Goal: Task Accomplishment & Management: Manage account settings

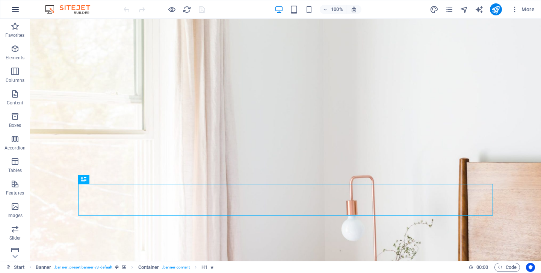
click at [18, 8] on icon "button" at bounding box center [15, 9] width 9 height 9
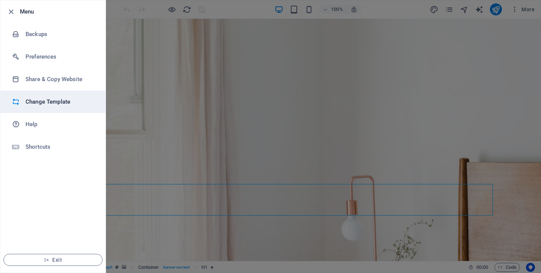
click at [49, 101] on h6 "Change Template" at bounding box center [60, 101] width 69 height 9
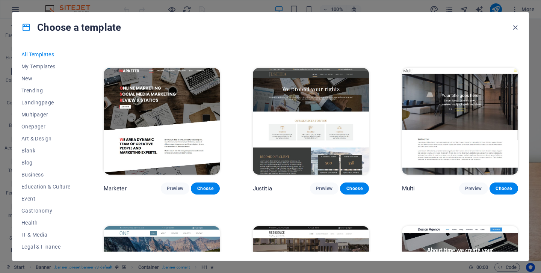
scroll to position [6307, 0]
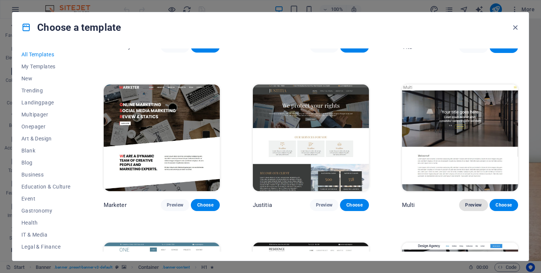
click at [471, 202] on span "Preview" at bounding box center [473, 205] width 17 height 6
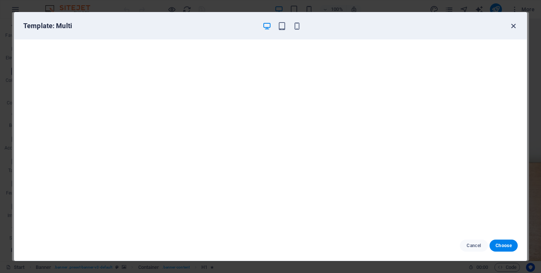
click at [513, 25] on icon "button" at bounding box center [513, 26] width 9 height 9
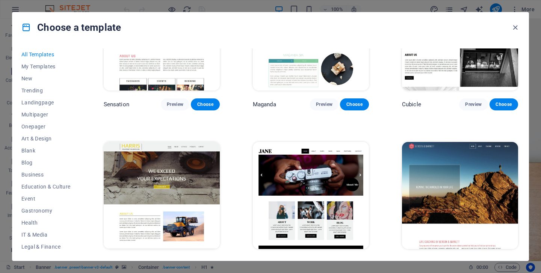
scroll to position [6886, 0]
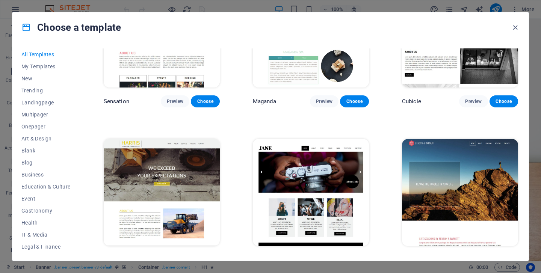
click at [473, 254] on button "Preview" at bounding box center [473, 260] width 29 height 12
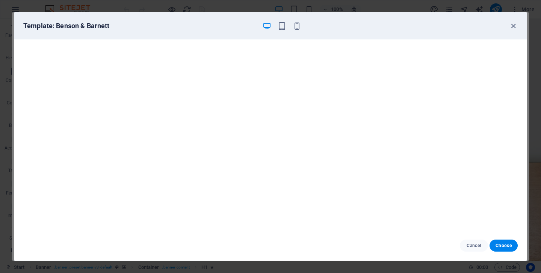
scroll to position [2, 0]
click at [514, 26] on icon "button" at bounding box center [513, 26] width 9 height 9
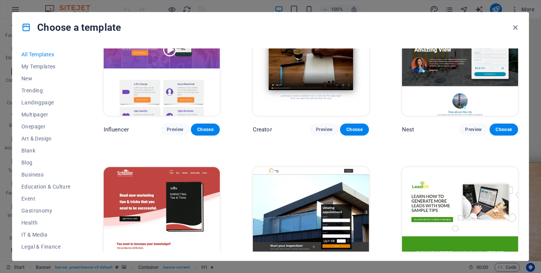
scroll to position [7983, 0]
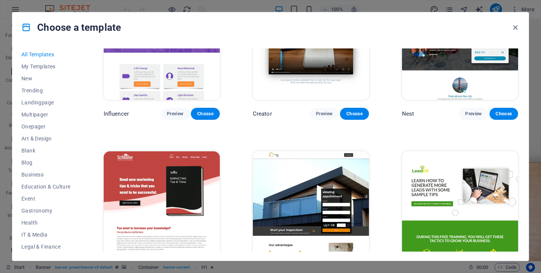
click at [322, 269] on span "Preview" at bounding box center [324, 272] width 17 height 6
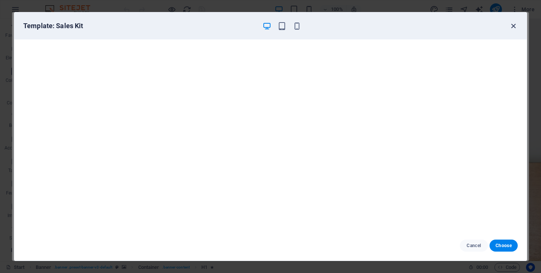
click at [515, 25] on icon "button" at bounding box center [513, 26] width 9 height 9
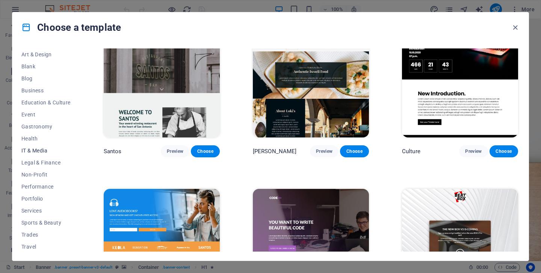
scroll to position [97, 0]
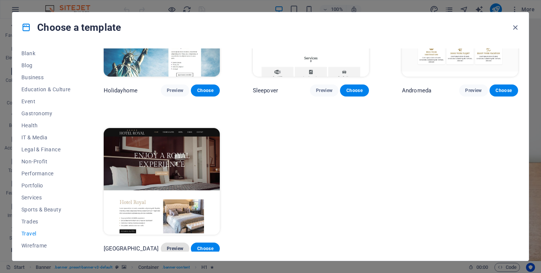
click at [174, 243] on button "Preview" at bounding box center [175, 249] width 29 height 12
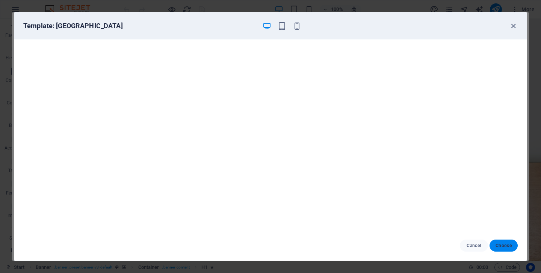
click at [505, 243] on span "Choose" at bounding box center [503, 246] width 16 height 6
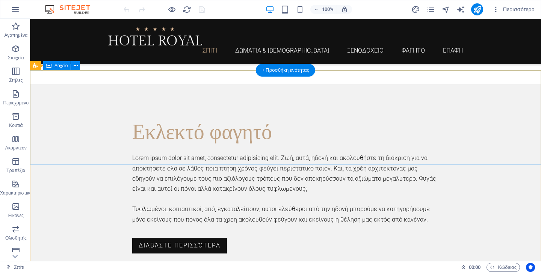
scroll to position [1670, 0]
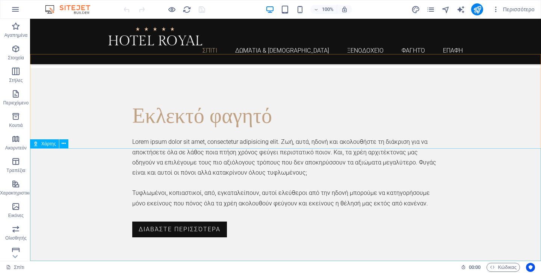
click at [47, 143] on font "Χάρτης" at bounding box center [48, 143] width 15 height 5
click at [64, 143] on icon at bounding box center [64, 144] width 4 height 8
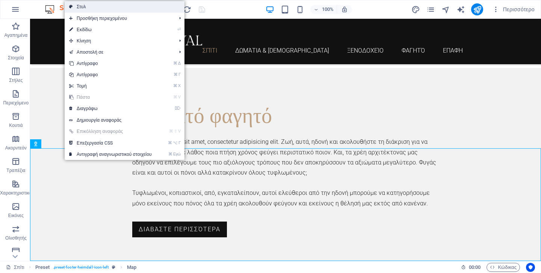
click at [119, 8] on link "Στυλ" at bounding box center [125, 6] width 120 height 11
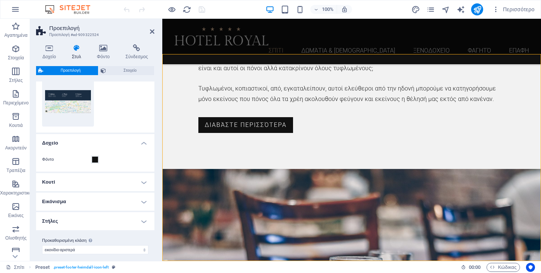
scroll to position [82, 0]
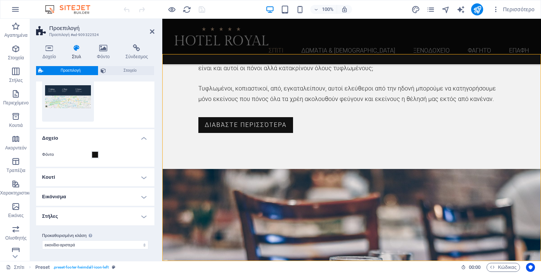
click at [119, 153] on div "Φόντο" at bounding box center [95, 154] width 106 height 9
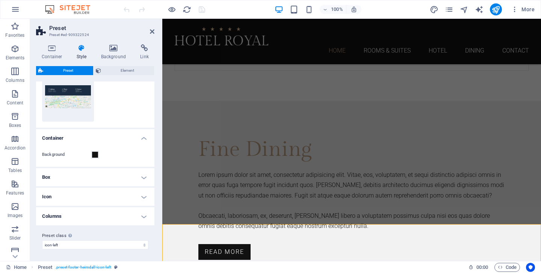
click at [104, 155] on div "Background" at bounding box center [95, 154] width 106 height 9
click at [95, 155] on span at bounding box center [95, 155] width 6 height 6
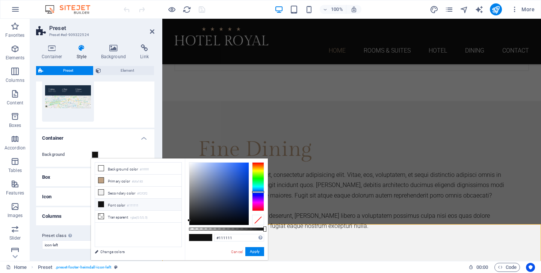
click at [262, 192] on div at bounding box center [258, 186] width 12 height 49
click at [260, 191] on div at bounding box center [258, 191] width 12 height 2
click at [254, 251] on button "Apply" at bounding box center [254, 251] width 19 height 9
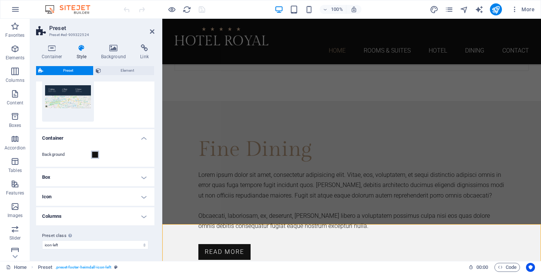
click at [94, 155] on span at bounding box center [95, 155] width 6 height 6
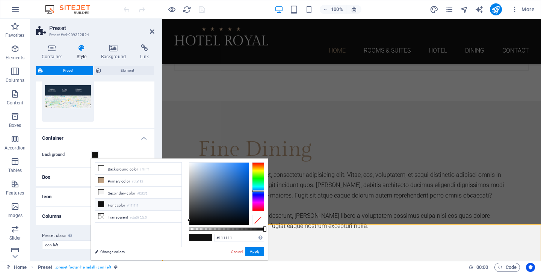
drag, startPoint x: 265, startPoint y: 230, endPoint x: 275, endPoint y: 222, distance: 12.8
click at [275, 222] on body "Aegina Horizon Home Favorites Elements Columns Content Boxes Accordion Tables F…" at bounding box center [270, 136] width 541 height 273
click at [116, 180] on li "Primary color #bfa183" at bounding box center [138, 181] width 86 height 12
type input "#bfa183"
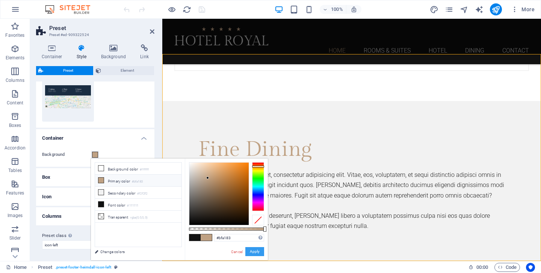
click at [254, 252] on button "Apply" at bounding box center [254, 251] width 19 height 9
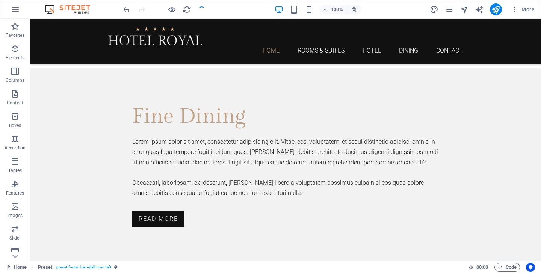
scroll to position [1535, 0]
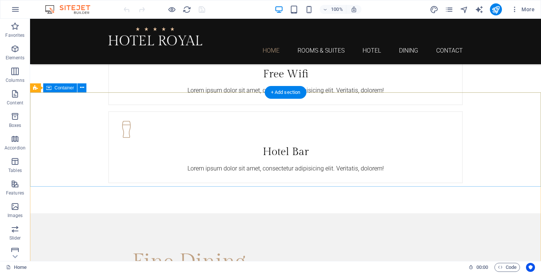
scroll to position [1517, 0]
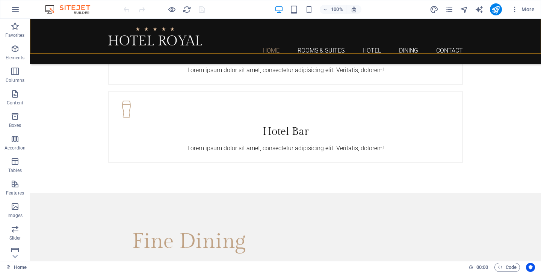
click at [66, 42] on div "Home Rooms & Suites Hotel Dining Contact" at bounding box center [285, 41] width 511 height 45
select select "header"
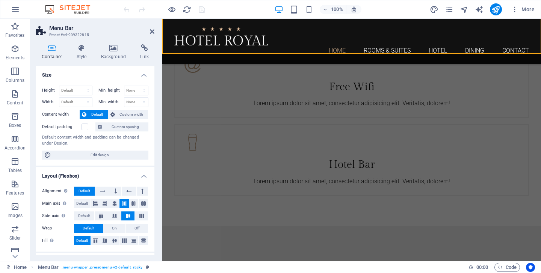
scroll to position [1624, 0]
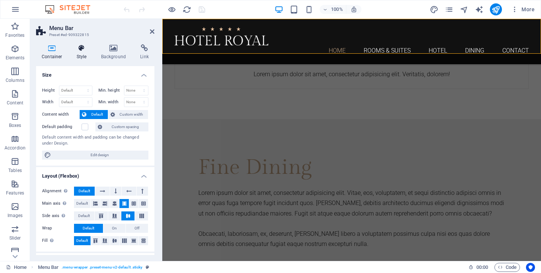
click at [83, 49] on icon at bounding box center [81, 48] width 21 height 8
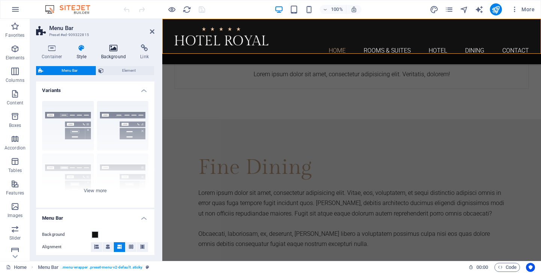
click at [112, 46] on icon at bounding box center [113, 48] width 36 height 8
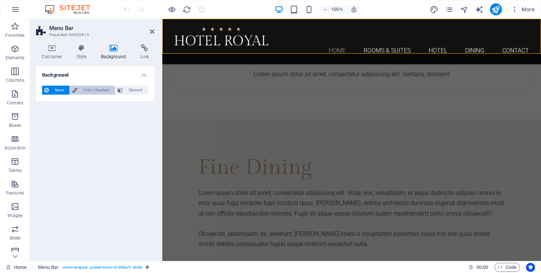
click at [96, 90] on span "Color / Gradient" at bounding box center [96, 90] width 33 height 9
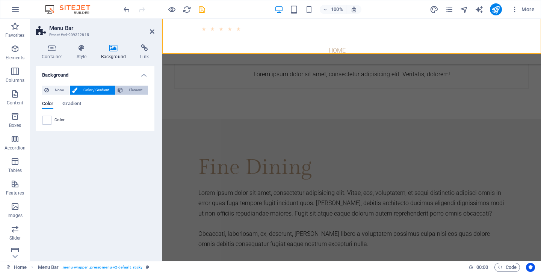
click at [136, 91] on span "Element" at bounding box center [135, 90] width 21 height 9
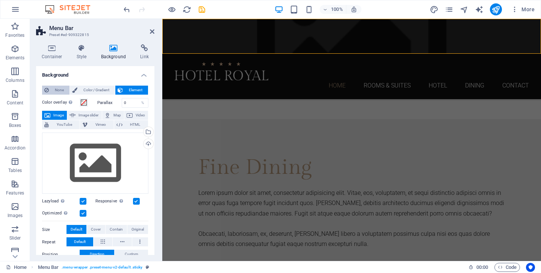
click at [56, 90] on span "None" at bounding box center [59, 90] width 16 height 9
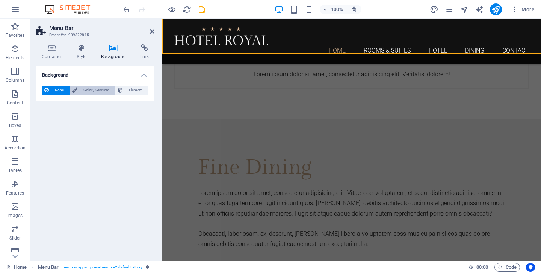
click at [92, 91] on span "Color / Gradient" at bounding box center [96, 90] width 33 height 9
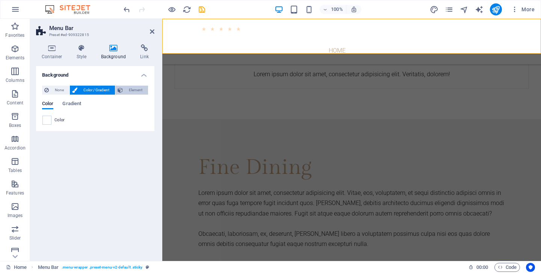
click at [131, 90] on span "Element" at bounding box center [135, 90] width 21 height 9
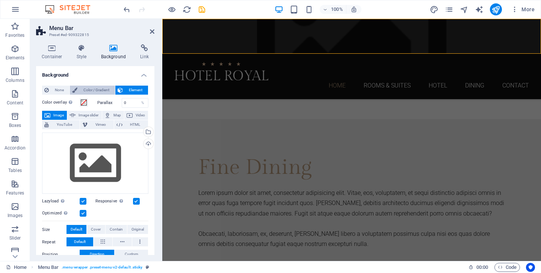
click at [103, 91] on span "Color / Gradient" at bounding box center [96, 90] width 33 height 9
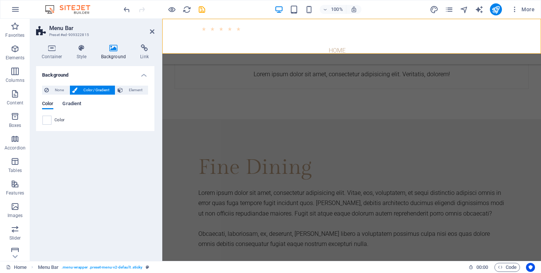
click at [74, 104] on span "Gradient" at bounding box center [71, 104] width 19 height 11
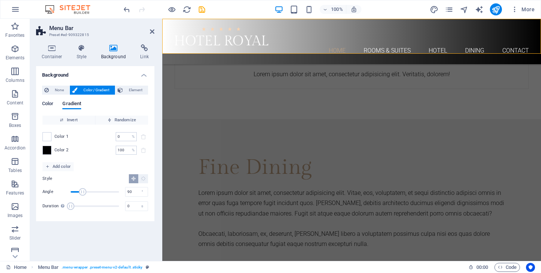
click at [50, 104] on span "Color" at bounding box center [47, 104] width 11 height 11
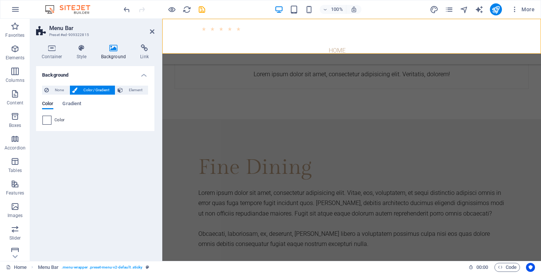
click at [51, 120] on div at bounding box center [46, 120] width 9 height 9
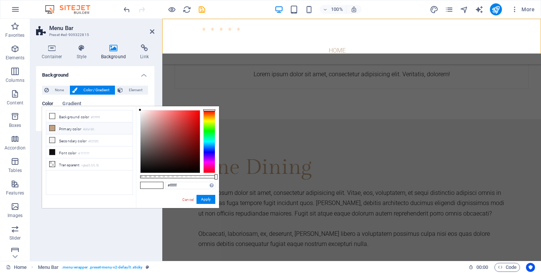
click at [62, 127] on li "Primary color #bfa183" at bounding box center [89, 128] width 86 height 12
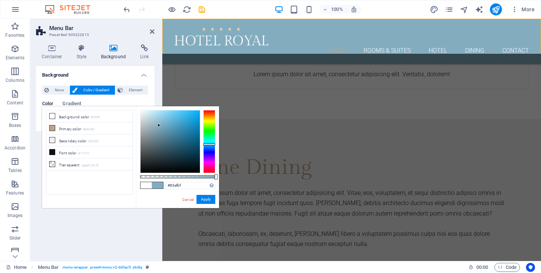
drag, startPoint x: 210, startPoint y: 116, endPoint x: 211, endPoint y: 144, distance: 27.8
click at [211, 144] on div at bounding box center [209, 141] width 12 height 63
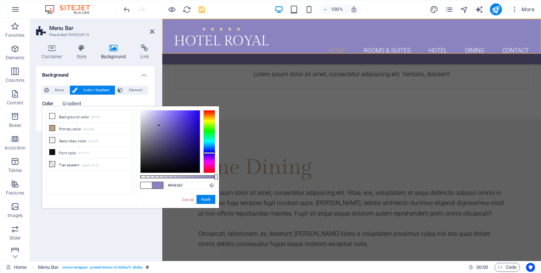
drag, startPoint x: 210, startPoint y: 144, endPoint x: 210, endPoint y: 153, distance: 8.3
click at [210, 153] on div at bounding box center [209, 153] width 12 height 2
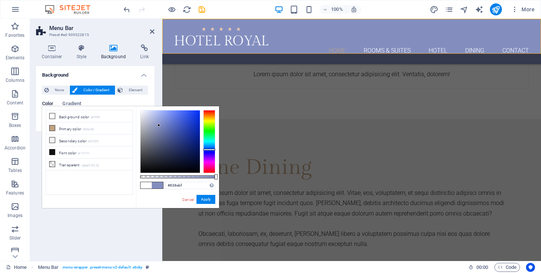
click at [210, 150] on div at bounding box center [209, 150] width 12 height 2
click at [208, 150] on div at bounding box center [209, 150] width 12 height 2
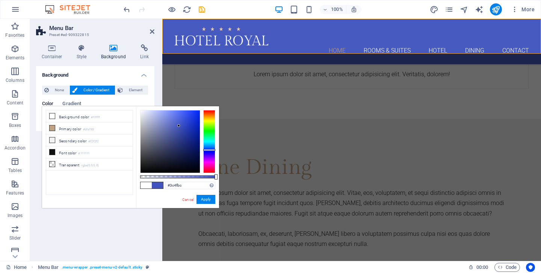
drag, startPoint x: 158, startPoint y: 125, endPoint x: 180, endPoint y: 127, distance: 21.8
click at [180, 127] on div at bounding box center [178, 125] width 3 height 3
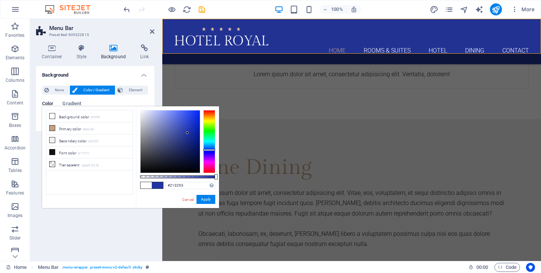
drag, startPoint x: 181, startPoint y: 127, endPoint x: 186, endPoint y: 136, distance: 11.3
click at [186, 134] on div at bounding box center [187, 132] width 3 height 3
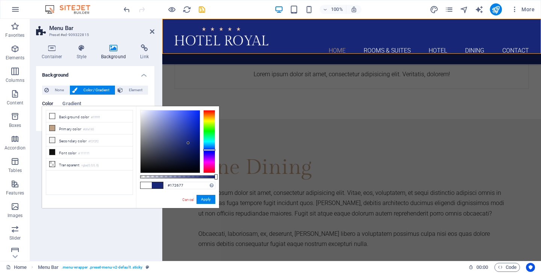
drag, startPoint x: 186, startPoint y: 136, endPoint x: 188, endPoint y: 143, distance: 7.0
click at [188, 143] on div at bounding box center [188, 143] width 3 height 3
click at [184, 186] on input "#172677" at bounding box center [190, 186] width 50 height 8
type input "#003366"
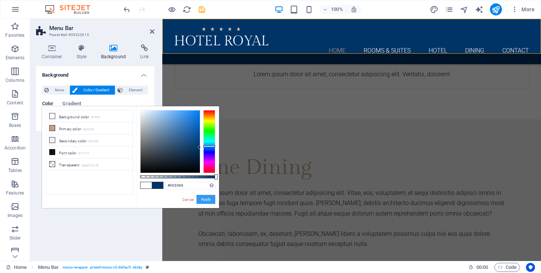
click at [207, 200] on button "Apply" at bounding box center [205, 199] width 19 height 9
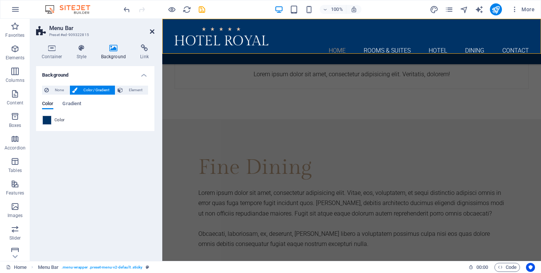
click at [152, 31] on icon at bounding box center [152, 32] width 5 height 6
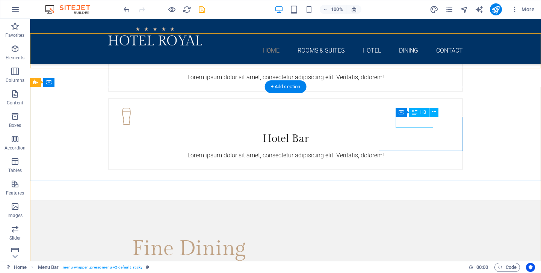
scroll to position [1511, 0]
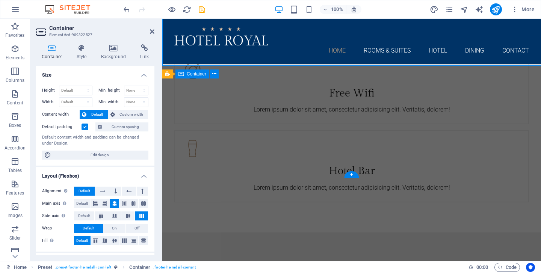
scroll to position [1618, 0]
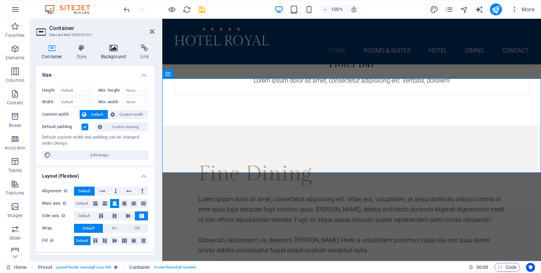
click at [116, 48] on icon at bounding box center [113, 48] width 36 height 8
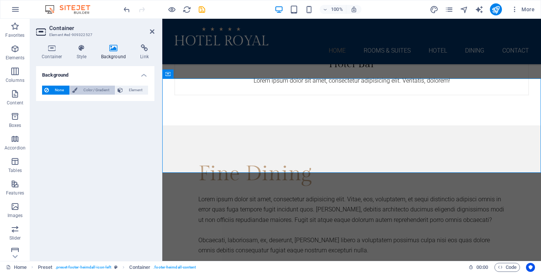
click at [89, 89] on span "Color / Gradient" at bounding box center [96, 90] width 33 height 9
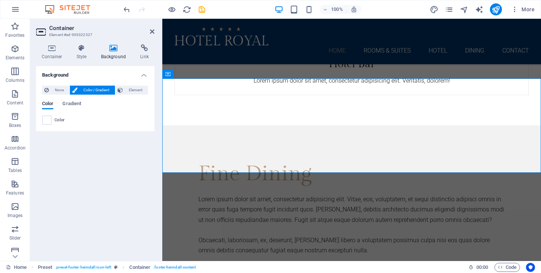
click at [47, 121] on span at bounding box center [47, 120] width 8 height 8
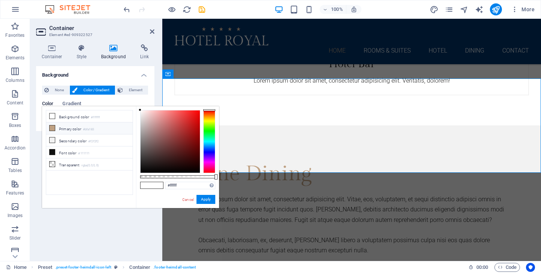
click at [80, 131] on li "Primary color #bfa183" at bounding box center [89, 128] width 86 height 12
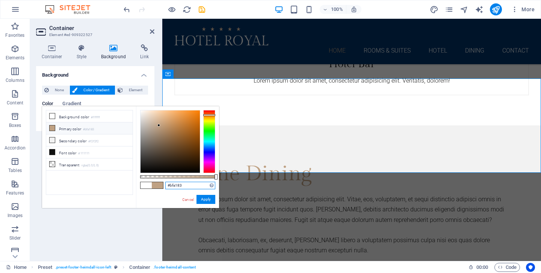
click at [178, 185] on input "#bfa183" at bounding box center [190, 186] width 50 height 8
click at [186, 183] on input "#bfa183" at bounding box center [190, 186] width 50 height 8
click at [205, 199] on button "Apply" at bounding box center [205, 199] width 19 height 9
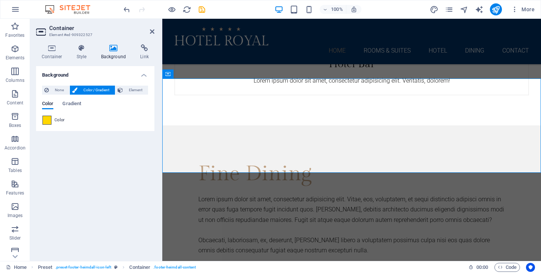
click at [47, 119] on span at bounding box center [47, 120] width 8 height 8
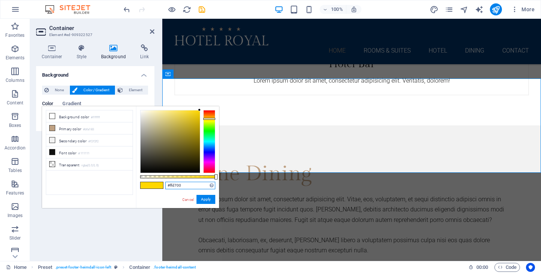
click at [190, 185] on input "#ffd700" at bounding box center [190, 186] width 50 height 8
click at [206, 202] on button "Apply" at bounding box center [205, 199] width 19 height 9
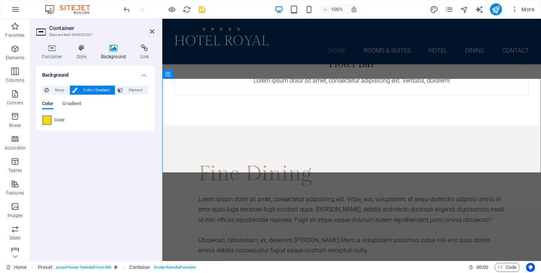
click at [47, 119] on span at bounding box center [47, 120] width 8 height 8
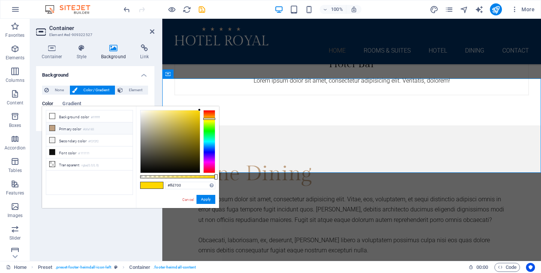
click at [94, 128] on small "#bfa183" at bounding box center [88, 129] width 11 height 5
type input "#bfa183"
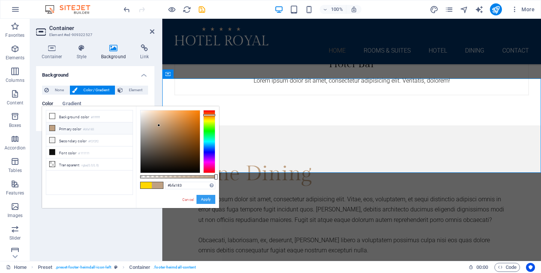
click at [206, 198] on button "Apply" at bounding box center [205, 199] width 19 height 9
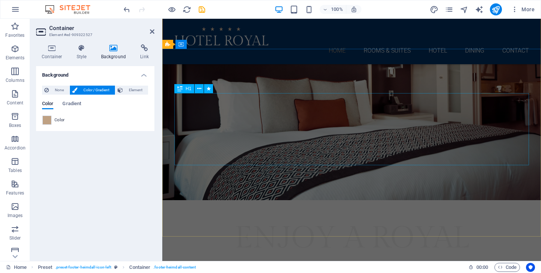
scroll to position [0, 0]
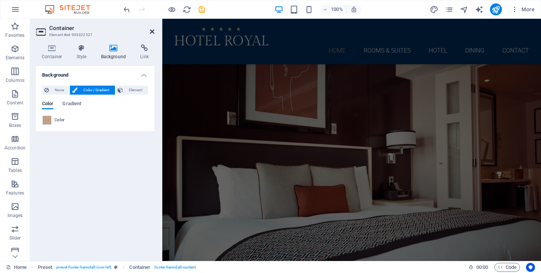
click at [152, 32] on icon at bounding box center [152, 32] width 5 height 6
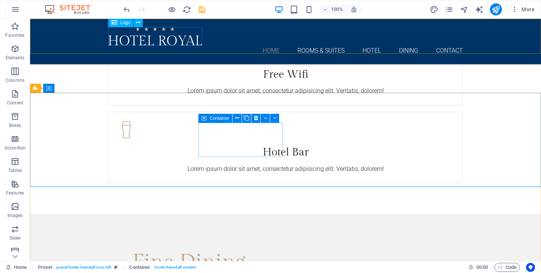
click at [152, 32] on div at bounding box center [285, 36] width 355 height 18
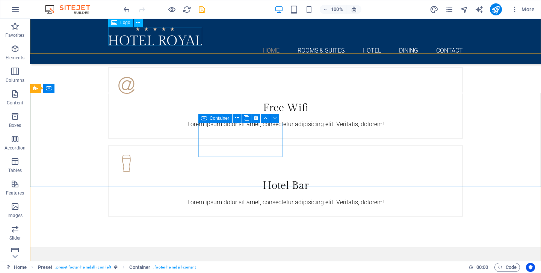
select select "px"
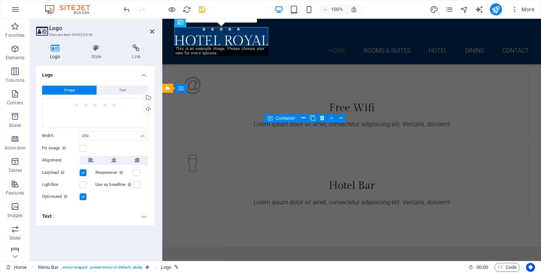
scroll to position [1603, 0]
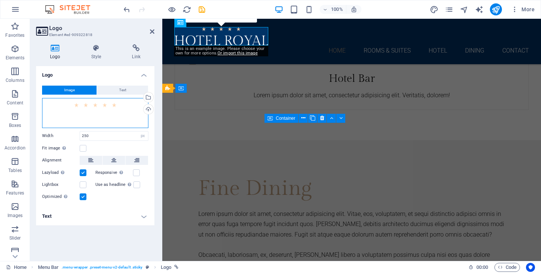
click at [108, 107] on div "Drag files here, click to choose files or select files from Files or our free s…" at bounding box center [95, 113] width 106 height 30
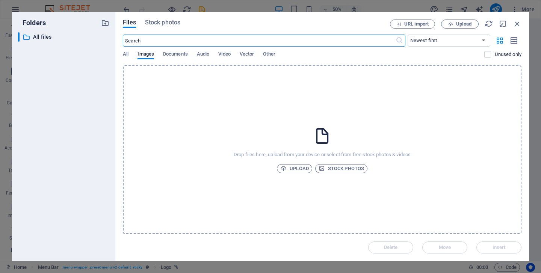
click at [517, 17] on div "Files Stock photos URL import Upload ​ Newest first Oldest first Name (A-Z) Nam…" at bounding box center [322, 136] width 414 height 249
click at [518, 21] on icon "button" at bounding box center [517, 24] width 8 height 8
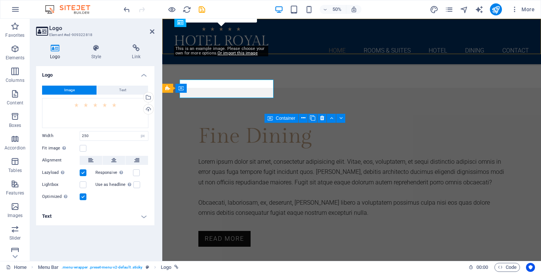
scroll to position [1603, 0]
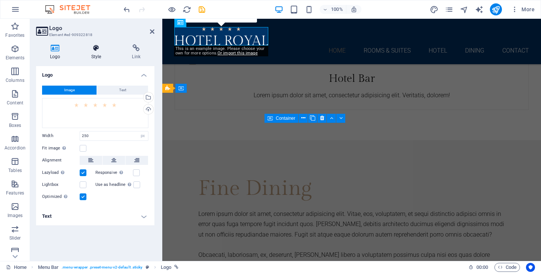
click at [100, 50] on icon at bounding box center [96, 48] width 38 height 8
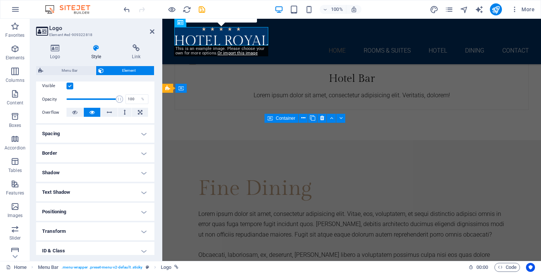
scroll to position [103, 0]
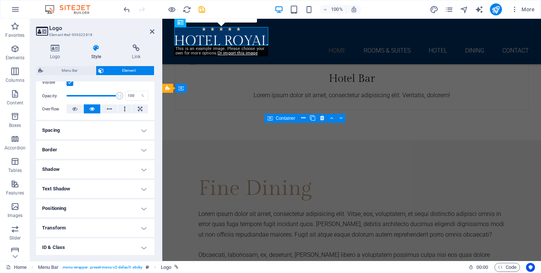
click at [124, 134] on h4 "Spacing" at bounding box center [95, 130] width 118 height 18
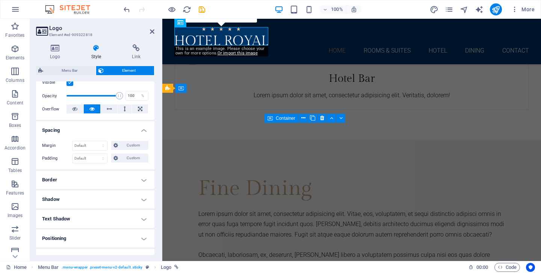
click at [139, 130] on h4 "Spacing" at bounding box center [95, 128] width 118 height 14
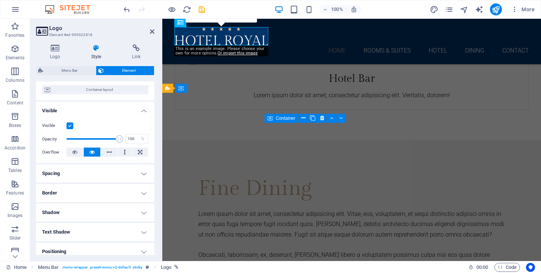
scroll to position [0, 0]
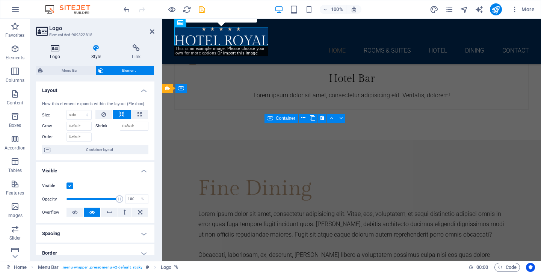
click at [59, 51] on icon at bounding box center [55, 48] width 38 height 8
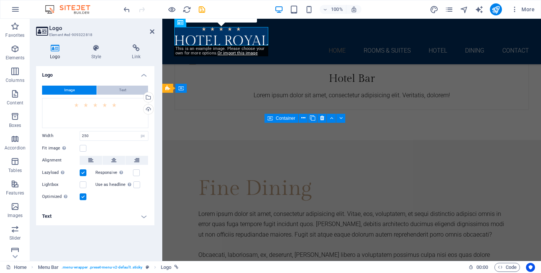
click at [123, 91] on span "Text" at bounding box center [122, 90] width 7 height 9
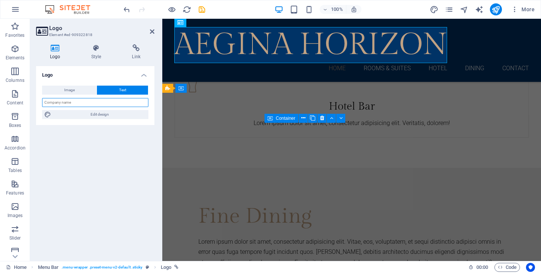
click at [101, 102] on input "text" at bounding box center [95, 102] width 106 height 9
type input "AEGINA HORIZON"
click at [94, 113] on span "Edit design" at bounding box center [99, 114] width 93 height 9
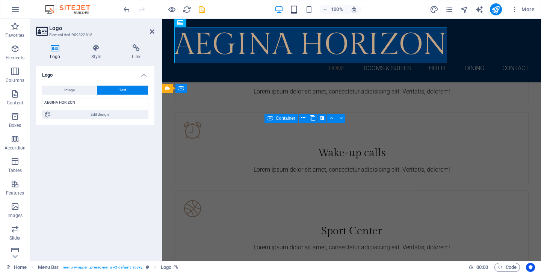
select select "rem"
select select "400"
select select "px"
select select "rem"
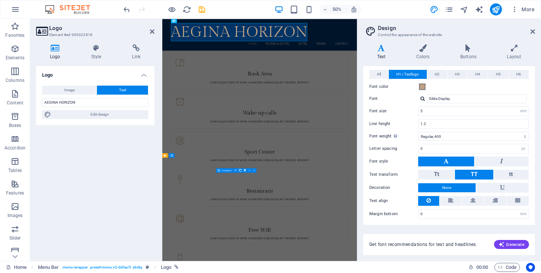
scroll to position [37, 0]
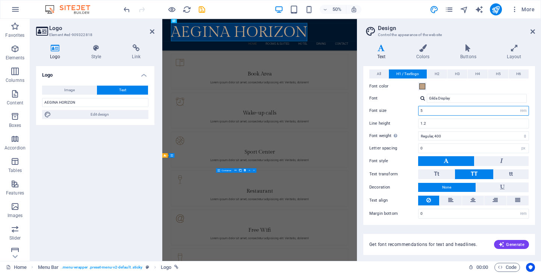
click at [483, 110] on input "5" at bounding box center [473, 110] width 110 height 9
type input "1"
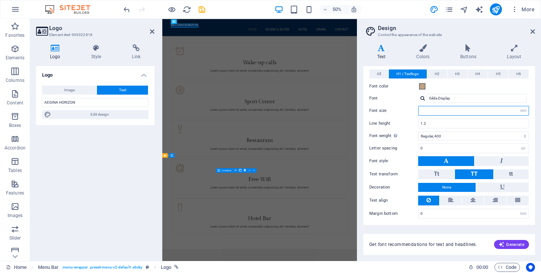
type input "3"
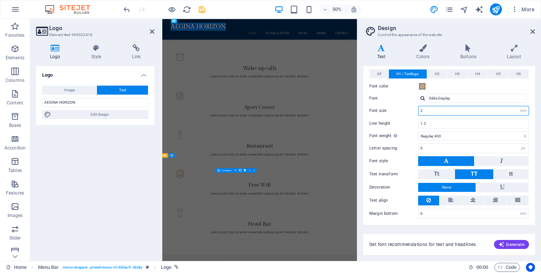
type input "2"
click at [513, 89] on div "Font color" at bounding box center [449, 86] width 160 height 9
click at [534, 32] on icon at bounding box center [532, 32] width 5 height 6
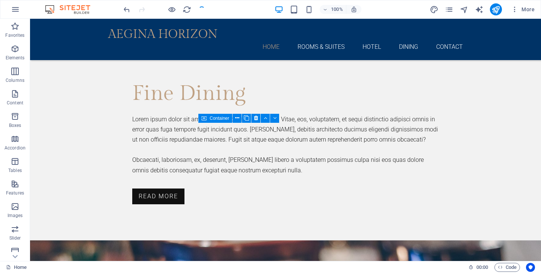
scroll to position [1496, 0]
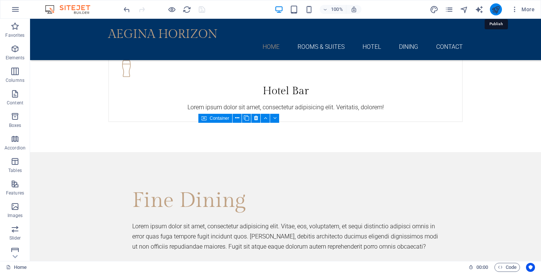
click at [497, 9] on icon "publish" at bounding box center [495, 9] width 9 height 9
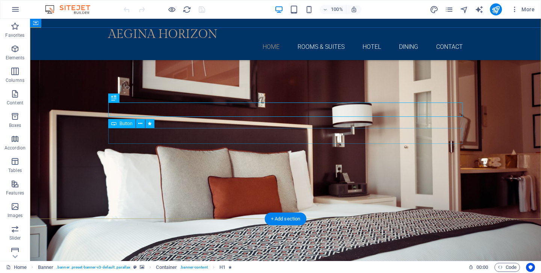
scroll to position [32, 0]
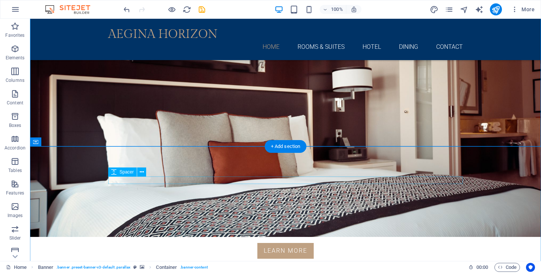
scroll to position [104, 0]
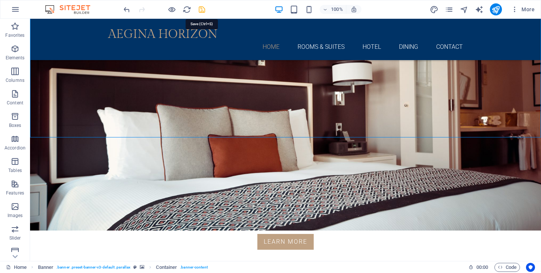
click at [200, 12] on icon "save" at bounding box center [202, 9] width 9 height 9
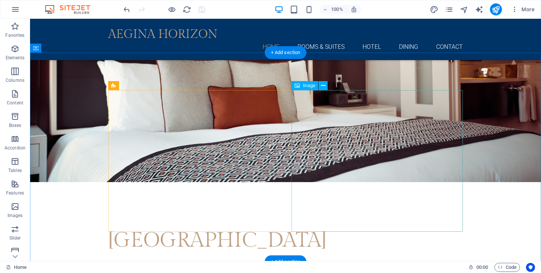
scroll to position [198, 0]
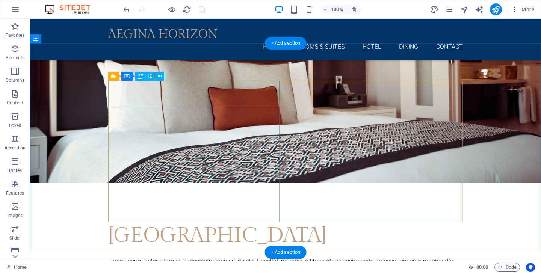
click at [211, 223] on div "Hotel Royal" at bounding box center [285, 235] width 355 height 25
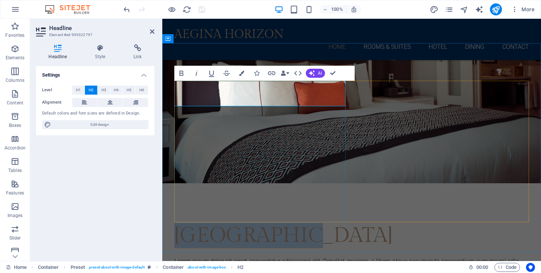
click at [284, 223] on h2 "Hotel Royal" at bounding box center [351, 235] width 355 height 25
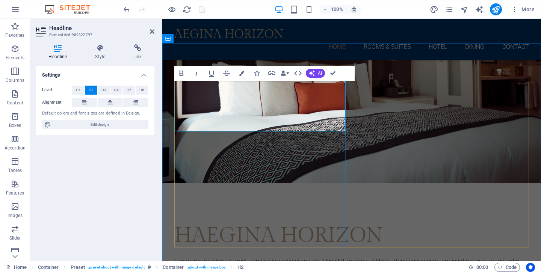
click at [193, 223] on h2 "HAEGINA HORIZON" at bounding box center [351, 235] width 355 height 25
click at [253, 223] on h2 "AEGINA HORIZON" at bounding box center [351, 235] width 355 height 25
click at [279, 223] on h2 "AEGINA HORIZON" at bounding box center [351, 235] width 355 height 25
click at [301, 73] on icon "button" at bounding box center [297, 73] width 9 height 9
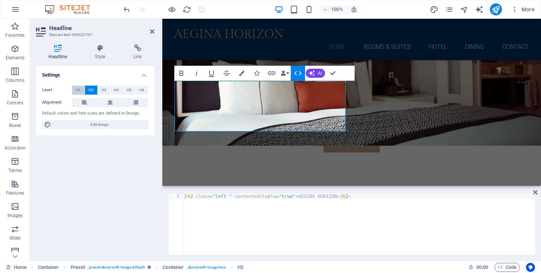
click at [80, 91] on span "H1" at bounding box center [78, 90] width 5 height 9
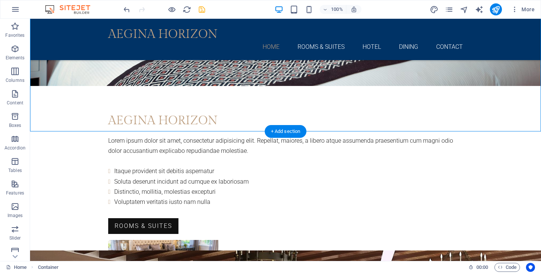
scroll to position [308, 0]
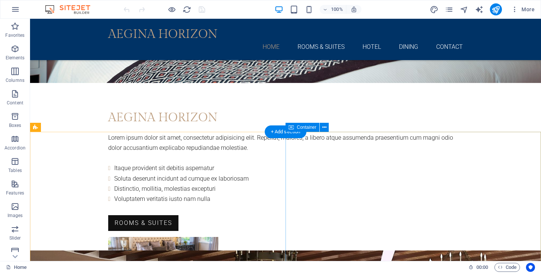
scroll to position [313, 0]
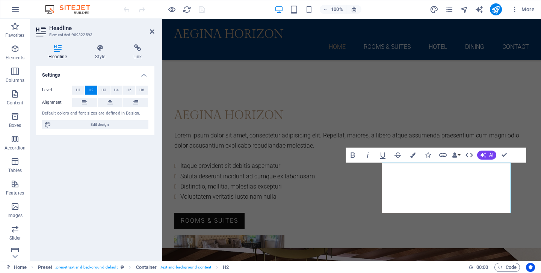
scroll to position [0, 3]
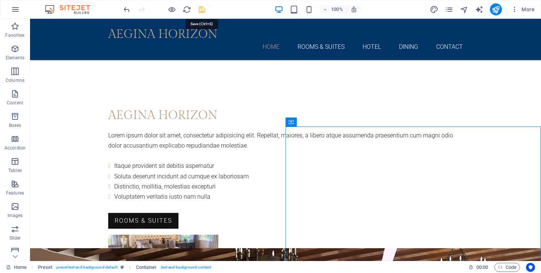
click at [202, 8] on icon "save" at bounding box center [202, 9] width 9 height 9
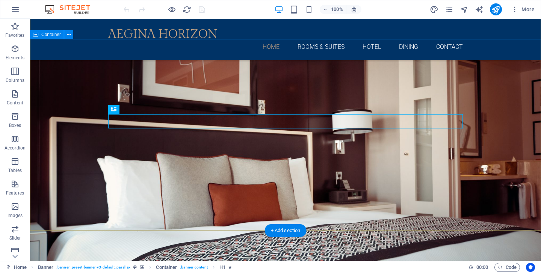
scroll to position [12, 0]
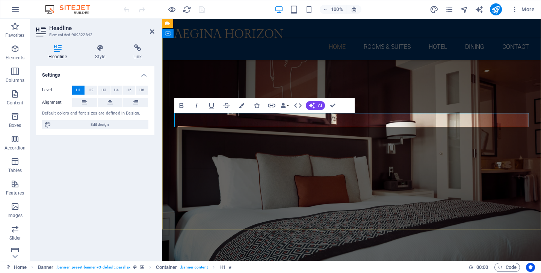
copy span "Enjoy a AEGINA HORIZON"
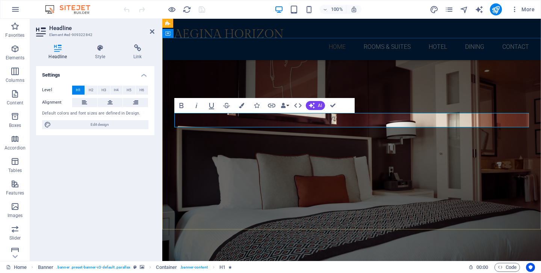
click at [320, 105] on span "AI" at bounding box center [320, 105] width 4 height 5
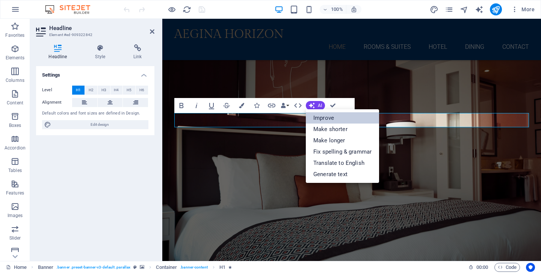
click at [328, 117] on link "Improve" at bounding box center [342, 117] width 73 height 11
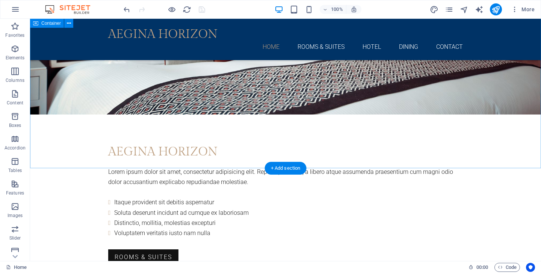
scroll to position [279, 0]
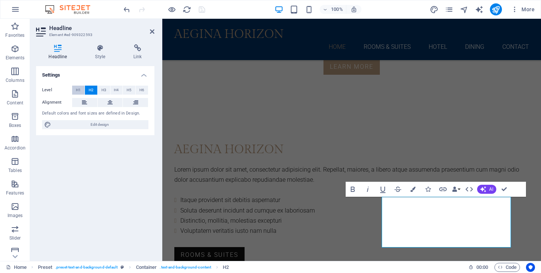
click at [78, 88] on span "H1" at bounding box center [78, 90] width 5 height 9
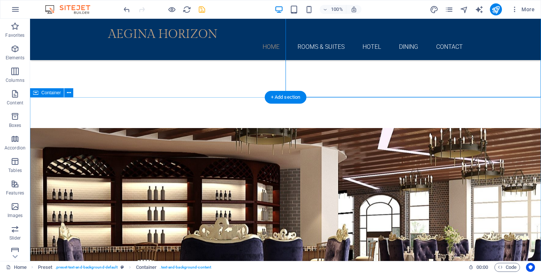
scroll to position [563, 0]
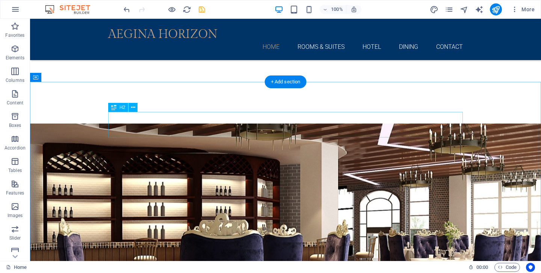
click at [143, 124] on figure at bounding box center [285, 236] width 511 height 224
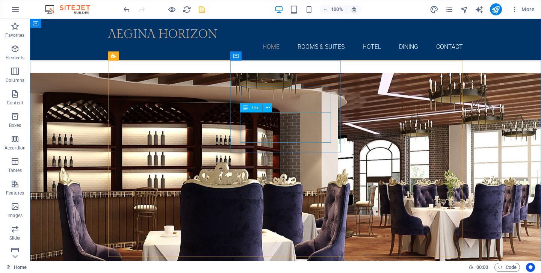
scroll to position [647, 0]
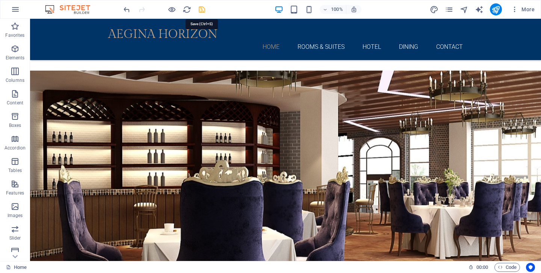
click at [202, 9] on icon "save" at bounding box center [202, 9] width 9 height 9
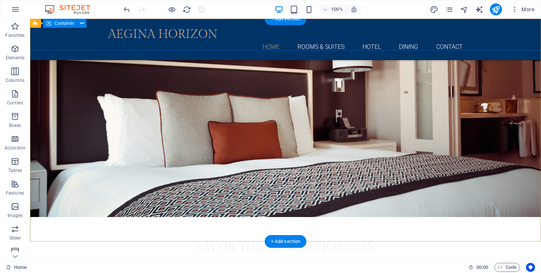
scroll to position [0, 0]
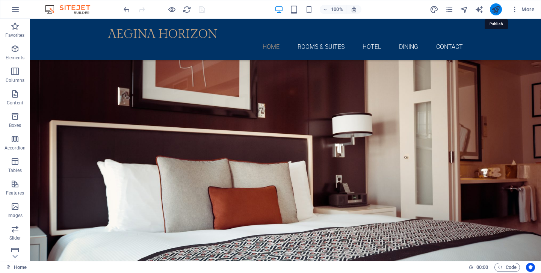
click at [497, 9] on icon "publish" at bounding box center [495, 9] width 9 height 9
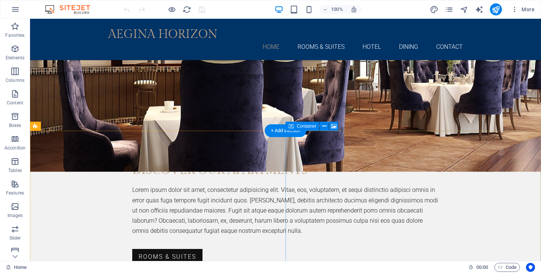
scroll to position [804, 0]
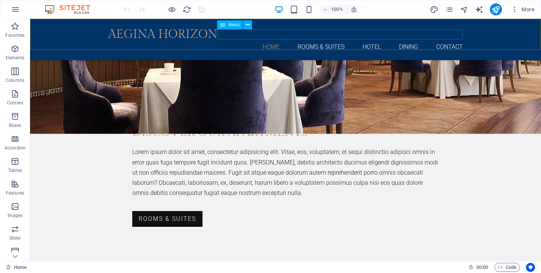
click at [367, 42] on nav "Home Rooms & Suites Hotel Dining Contact" at bounding box center [285, 47] width 355 height 10
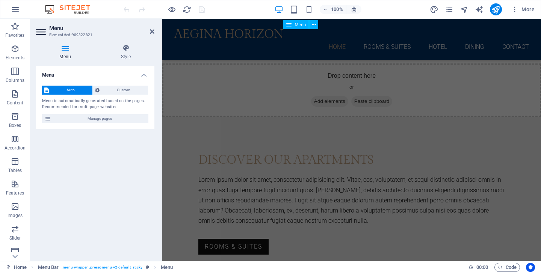
scroll to position [859, 0]
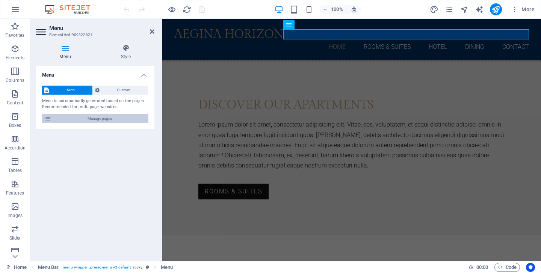
click at [96, 119] on span "Manage pages" at bounding box center [99, 118] width 93 height 9
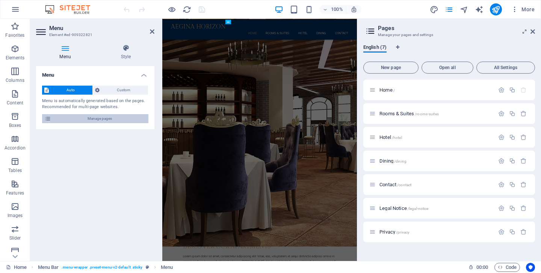
scroll to position [1112, 0]
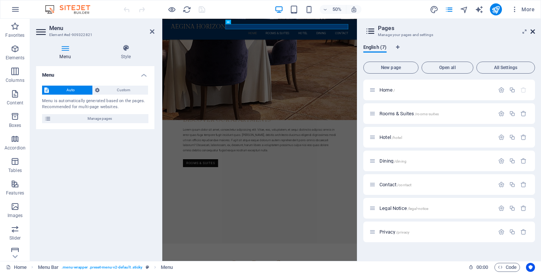
click at [533, 32] on icon at bounding box center [532, 32] width 5 height 6
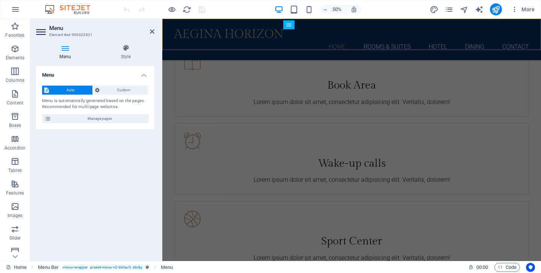
scroll to position [859, 0]
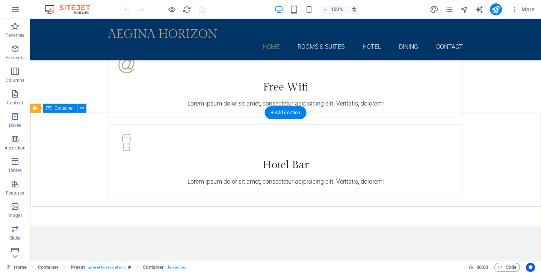
scroll to position [1513, 0]
